Goal: Information Seeking & Learning: Understand process/instructions

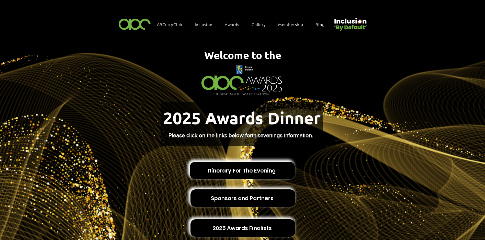
scroll to position [136, 0]
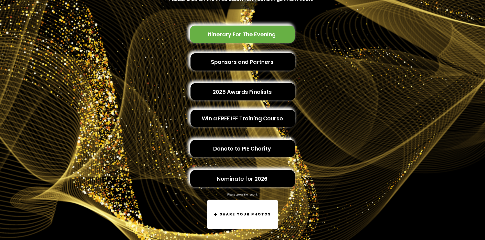
click at [242, 30] on span "Itinerary For The Evening" at bounding box center [242, 34] width 68 height 8
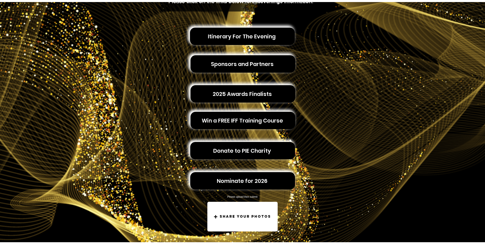
scroll to position [0, 0]
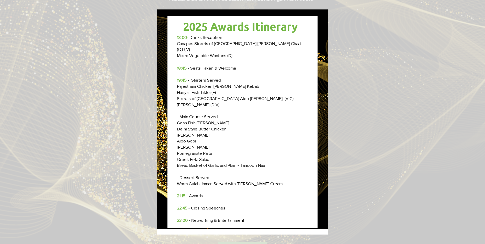
click at [410, 100] on div "Awards 2025 Itinerary" at bounding box center [242, 122] width 485 height 244
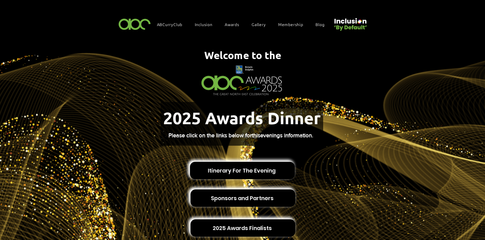
drag, startPoint x: 304, startPoint y: 122, endPoint x: 307, endPoint y: 119, distance: 4.0
click at [304, 122] on span "2025 Awards Dinner" at bounding box center [242, 118] width 158 height 20
